Goal: Information Seeking & Learning: Learn about a topic

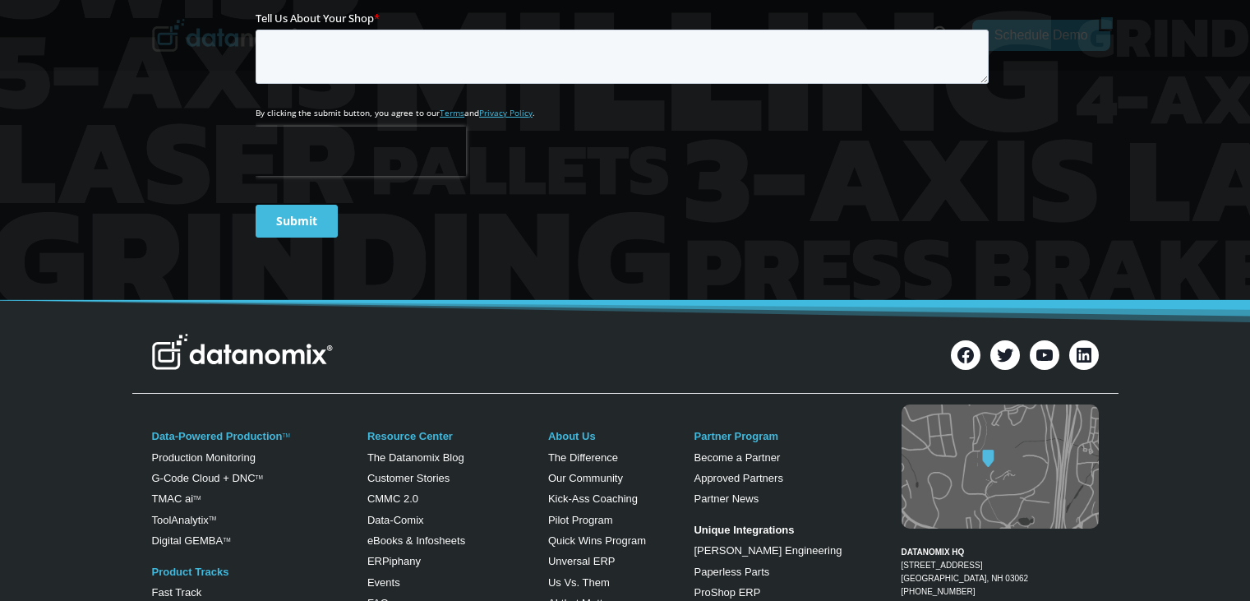
click at [205, 360] on img at bounding box center [242, 352] width 181 height 36
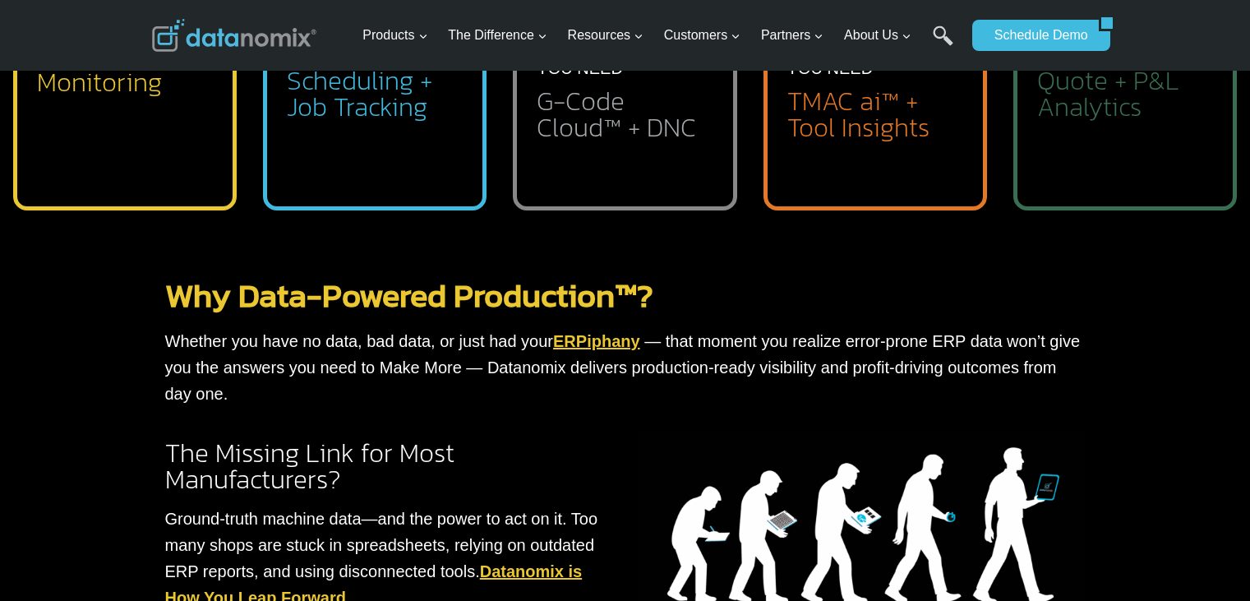
scroll to position [740, 0]
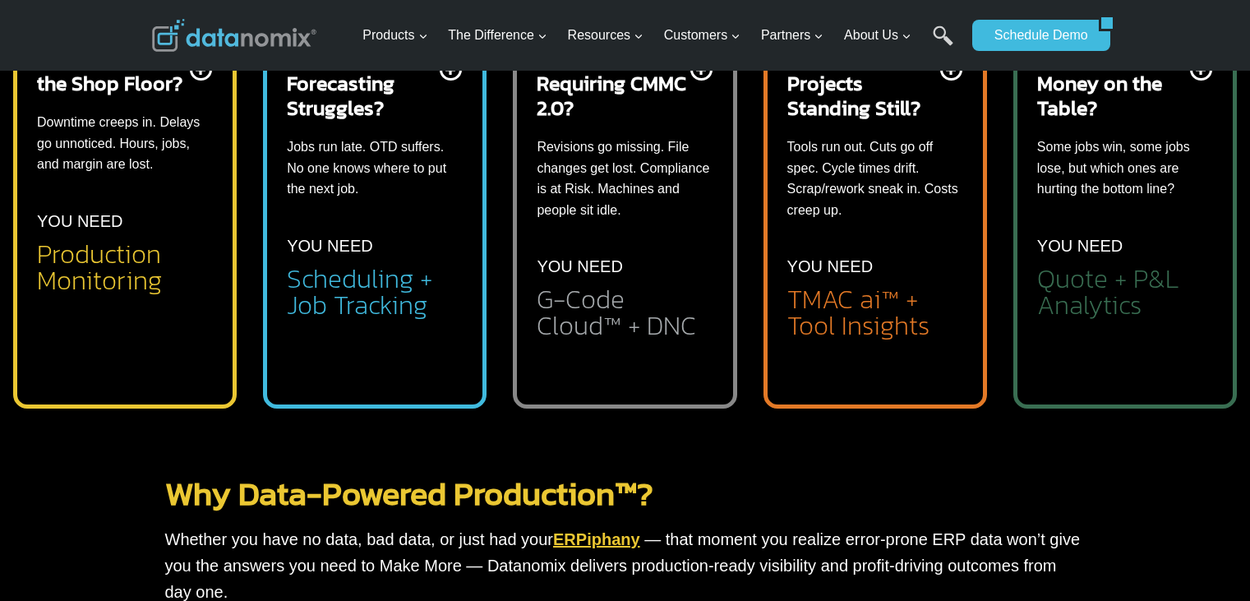
click at [631, 228] on div "Contracts Requiring CMMC 2.0? Revisions go missing. File changes get lost. Comp…" at bounding box center [625, 192] width 176 height 293
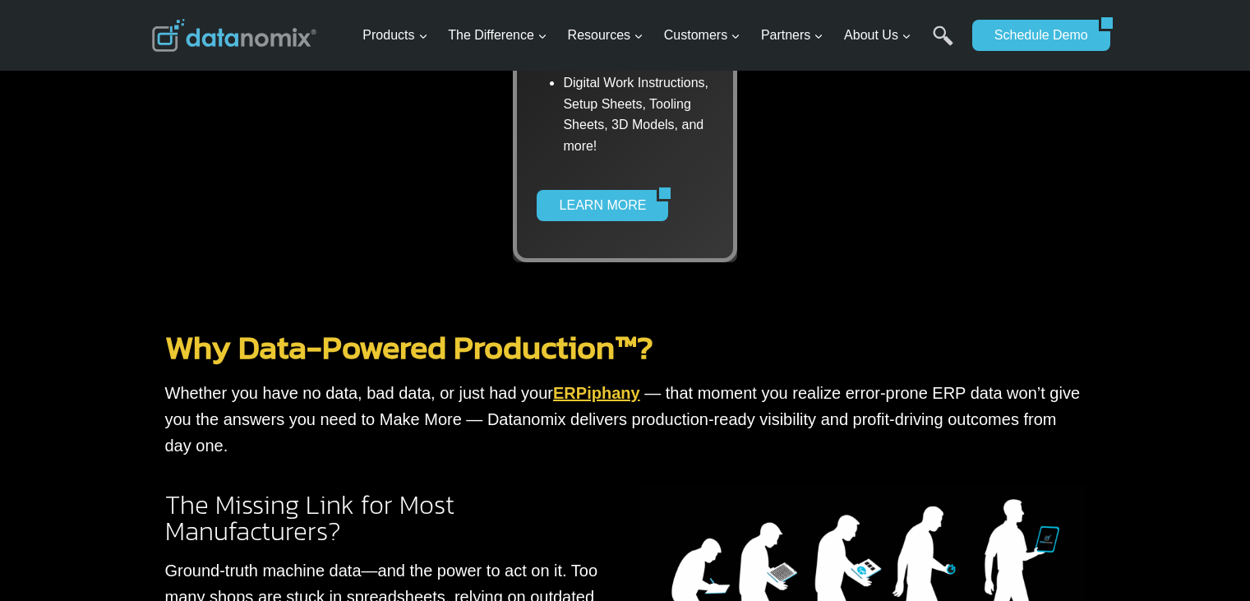
scroll to position [1315, 0]
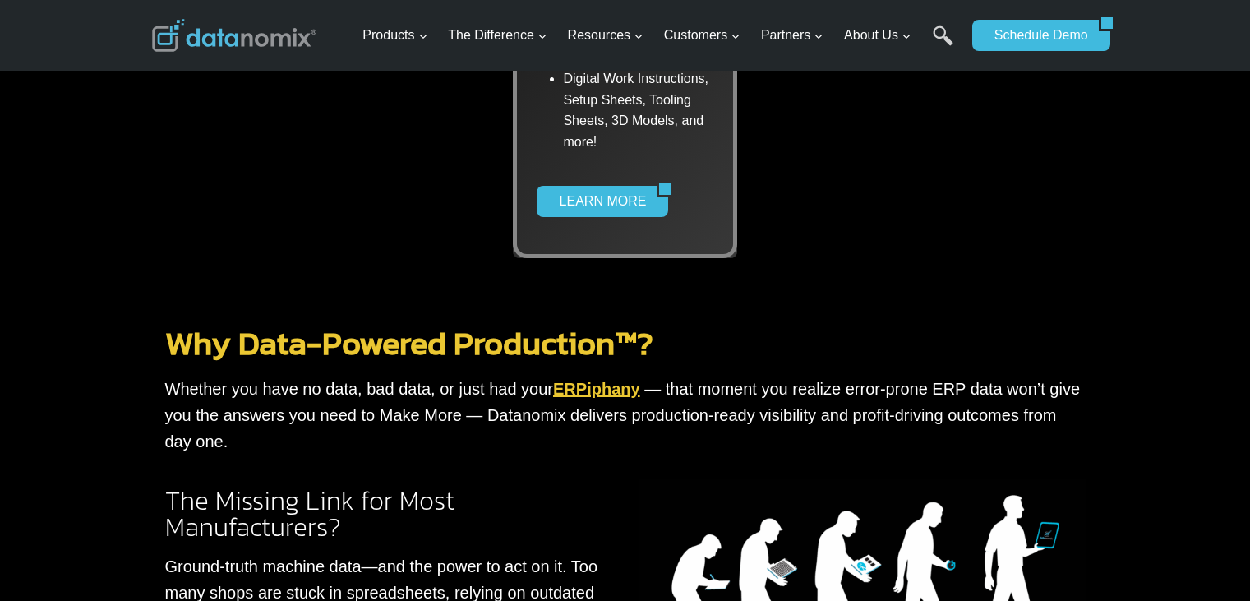
click at [491, 357] on link "Why Data-Powered Production™?" at bounding box center [409, 342] width 488 height 49
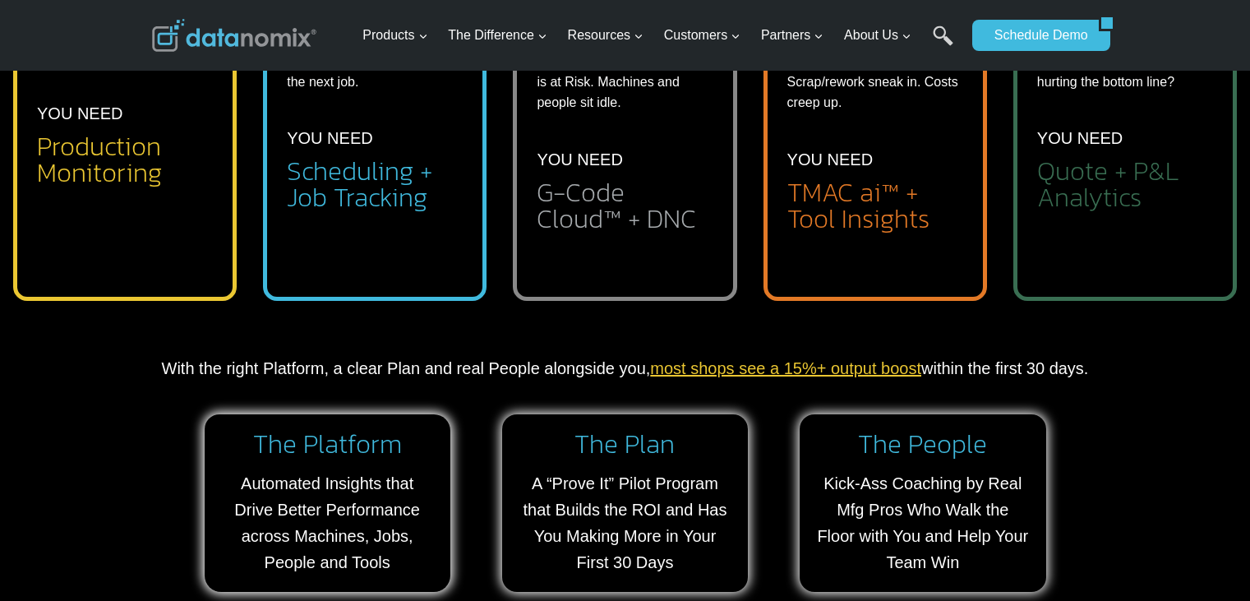
scroll to position [1233, 0]
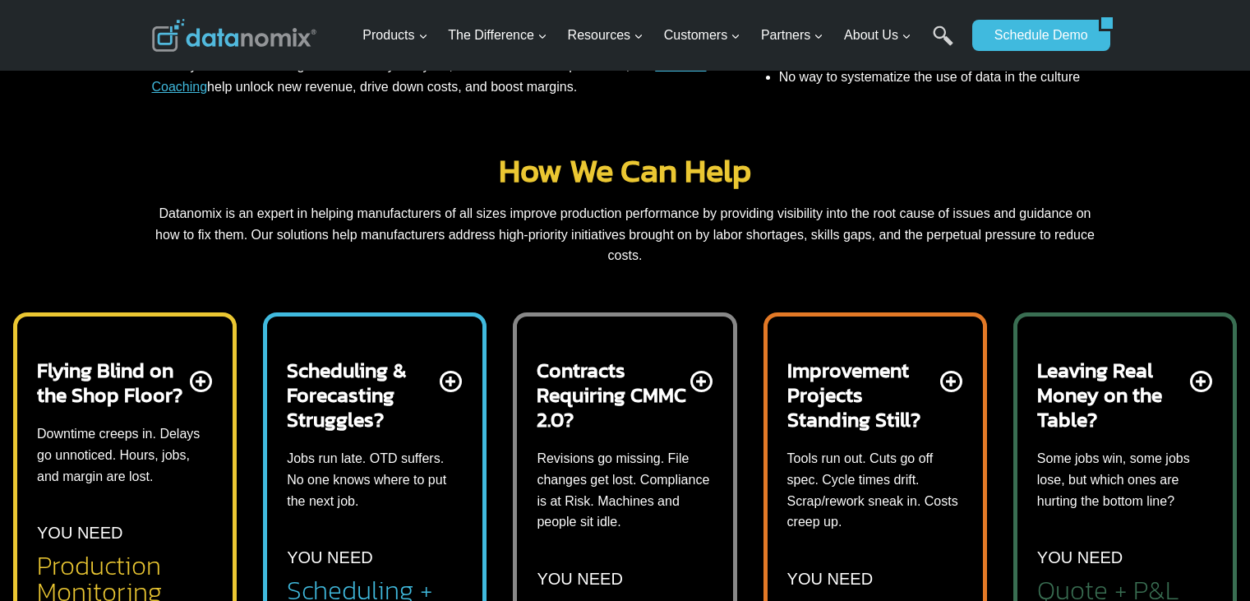
scroll to position [822, 0]
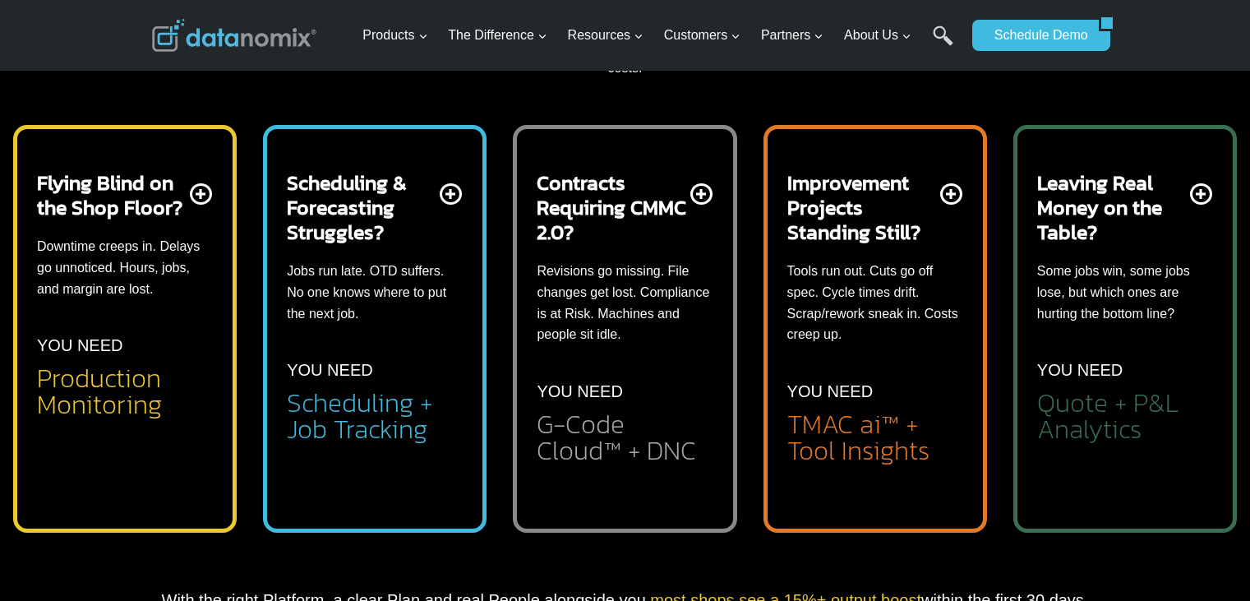
click at [344, 372] on p "YOU NEED" at bounding box center [329, 370] width 85 height 26
